Goal: Transaction & Acquisition: Book appointment/travel/reservation

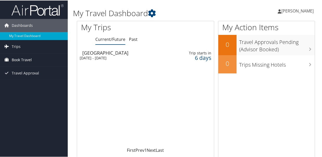
click at [25, 58] on span "Book Travel" at bounding box center [22, 59] width 20 height 13
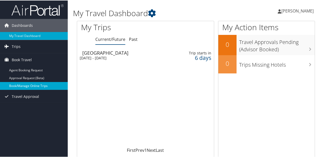
click at [26, 85] on link "Book/Manage Online Trips" at bounding box center [34, 86] width 68 height 8
